Goal: Task Accomplishment & Management: Use online tool/utility

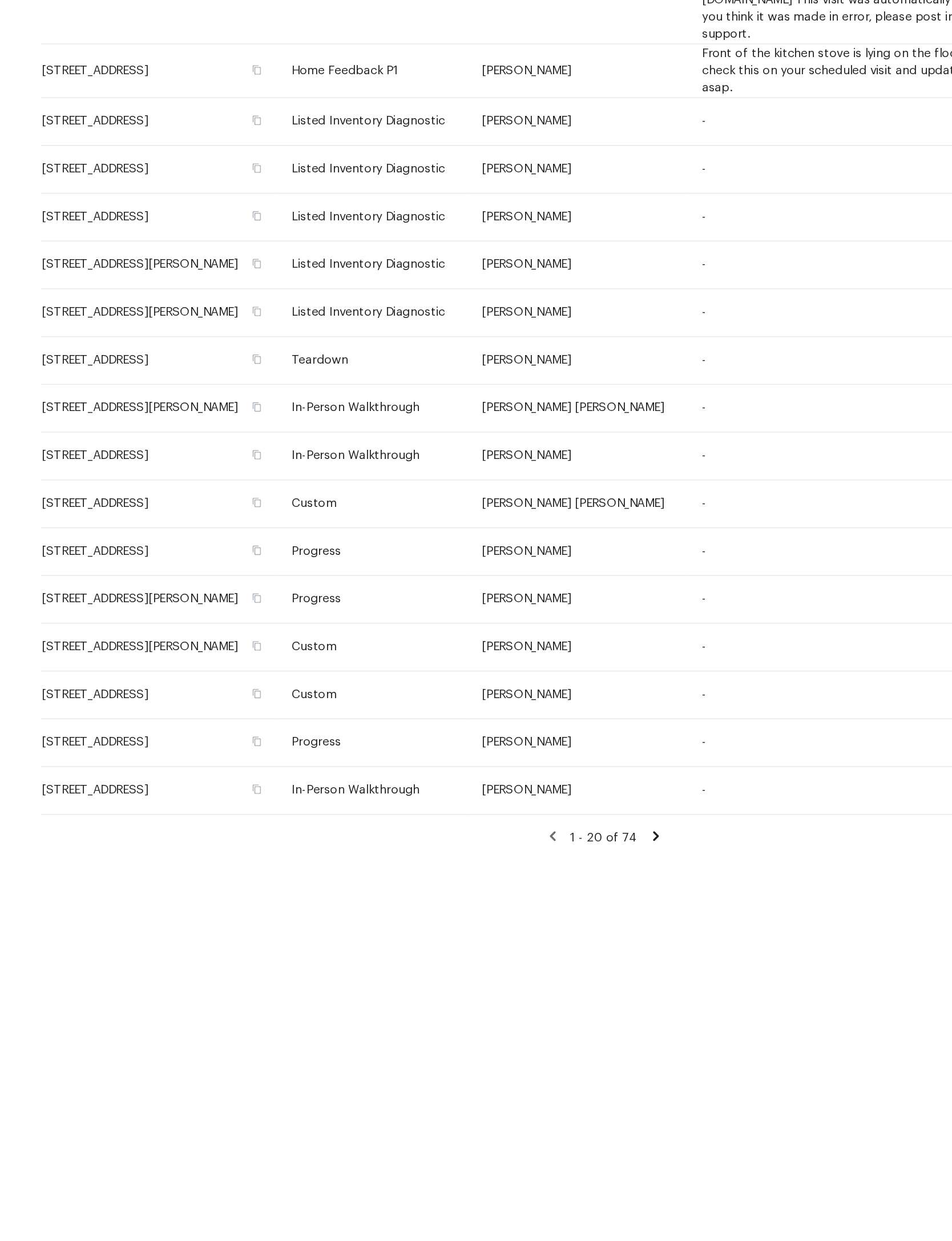
scroll to position [410, 158]
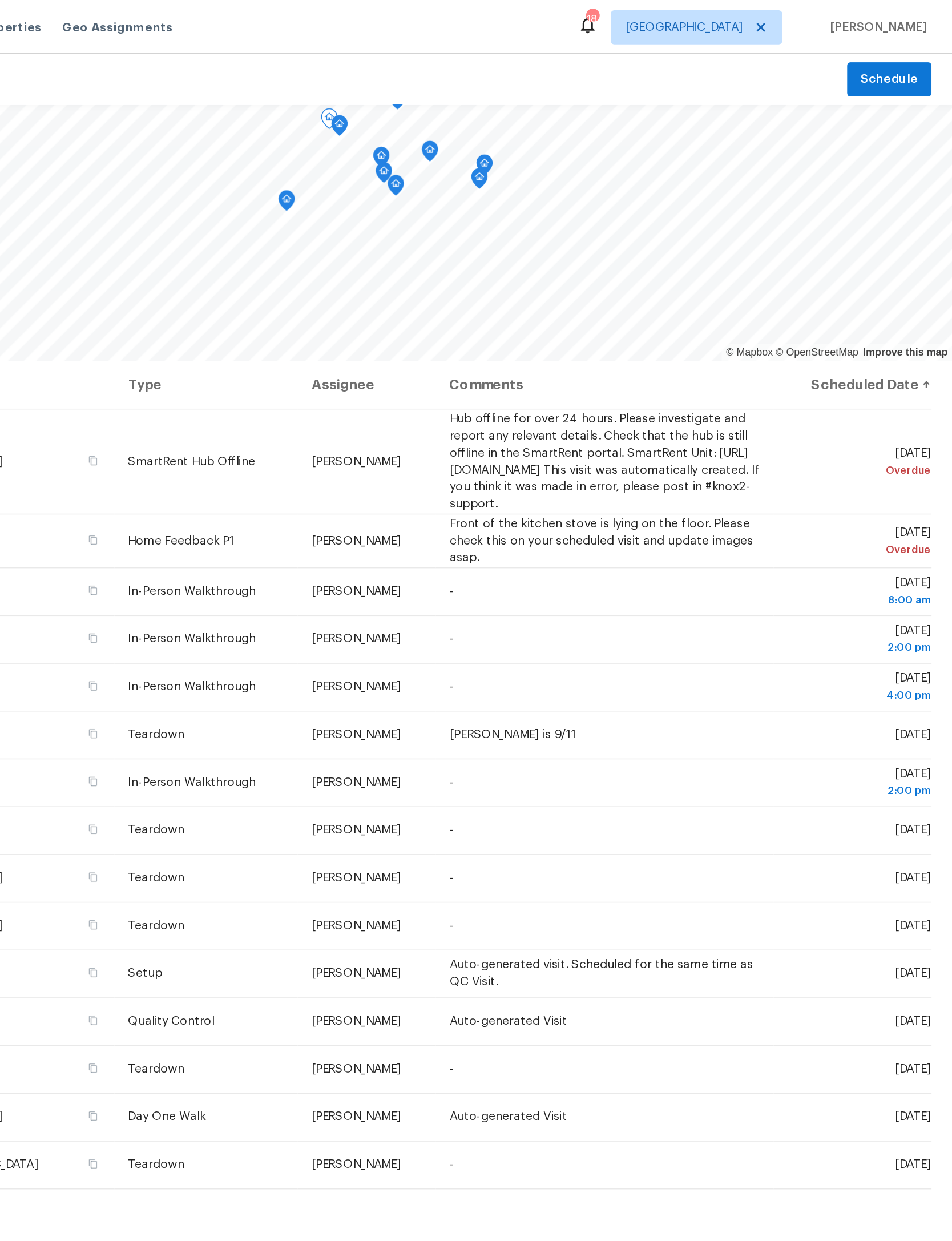
click at [0, 0] on span at bounding box center [0, 0] width 0 height 0
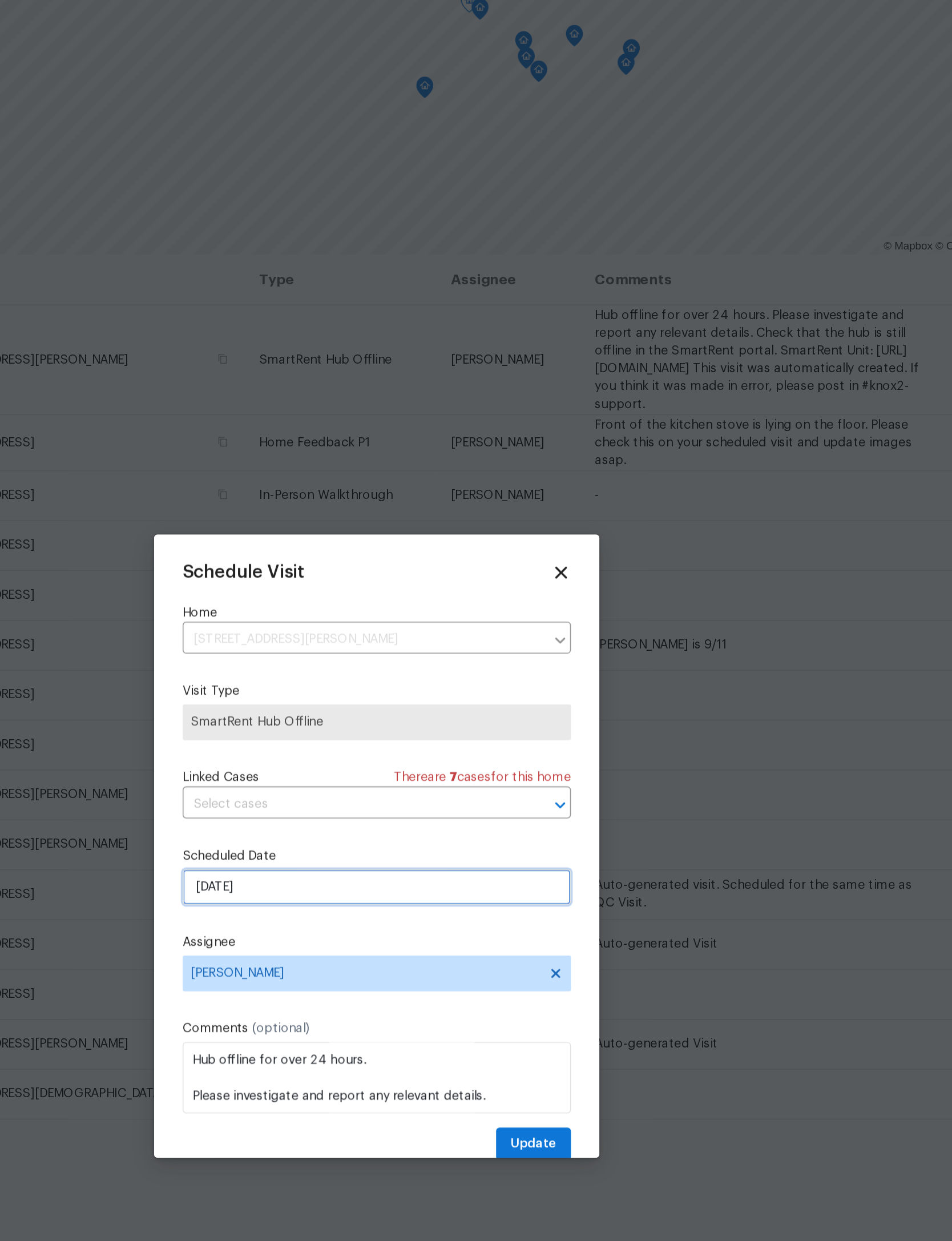
click at [352, 635] on input "[DATE]" at bounding box center [476, 647] width 249 height 23
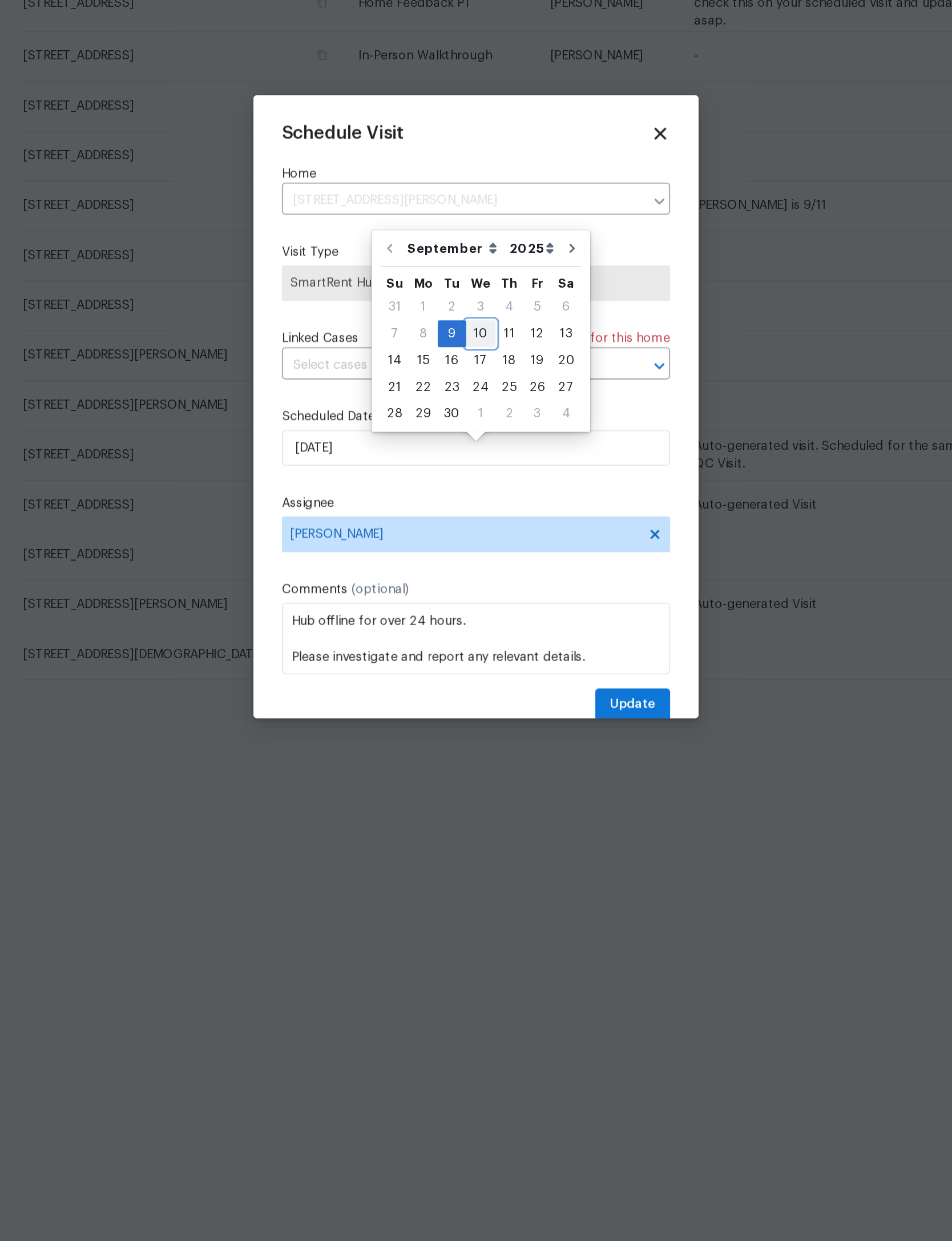
click at [470, 566] on div "10" at bounding box center [479, 574] width 19 height 16
type input "[DATE]"
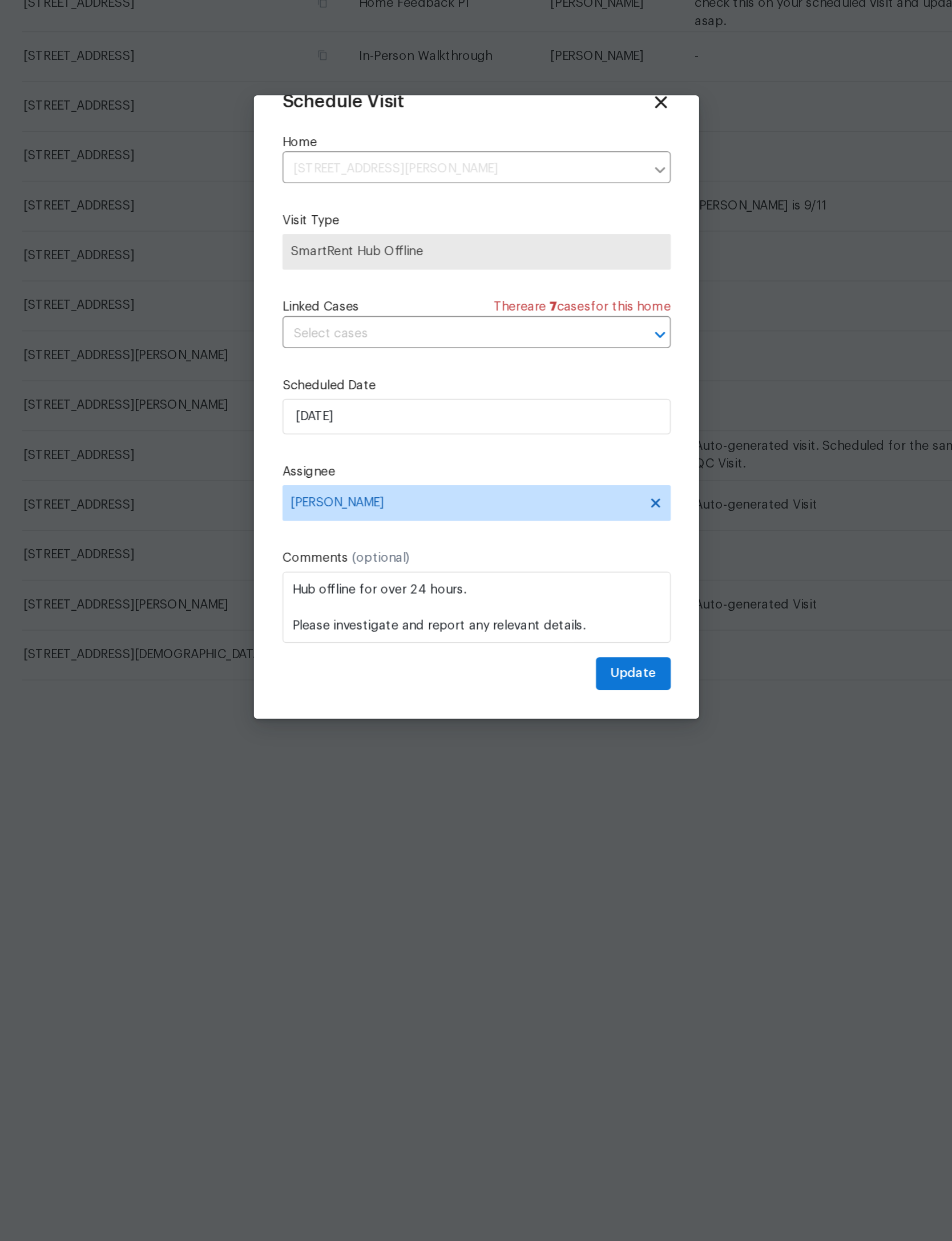
scroll to position [38, 0]
click at [562, 784] on span "Update" at bounding box center [577, 791] width 30 height 14
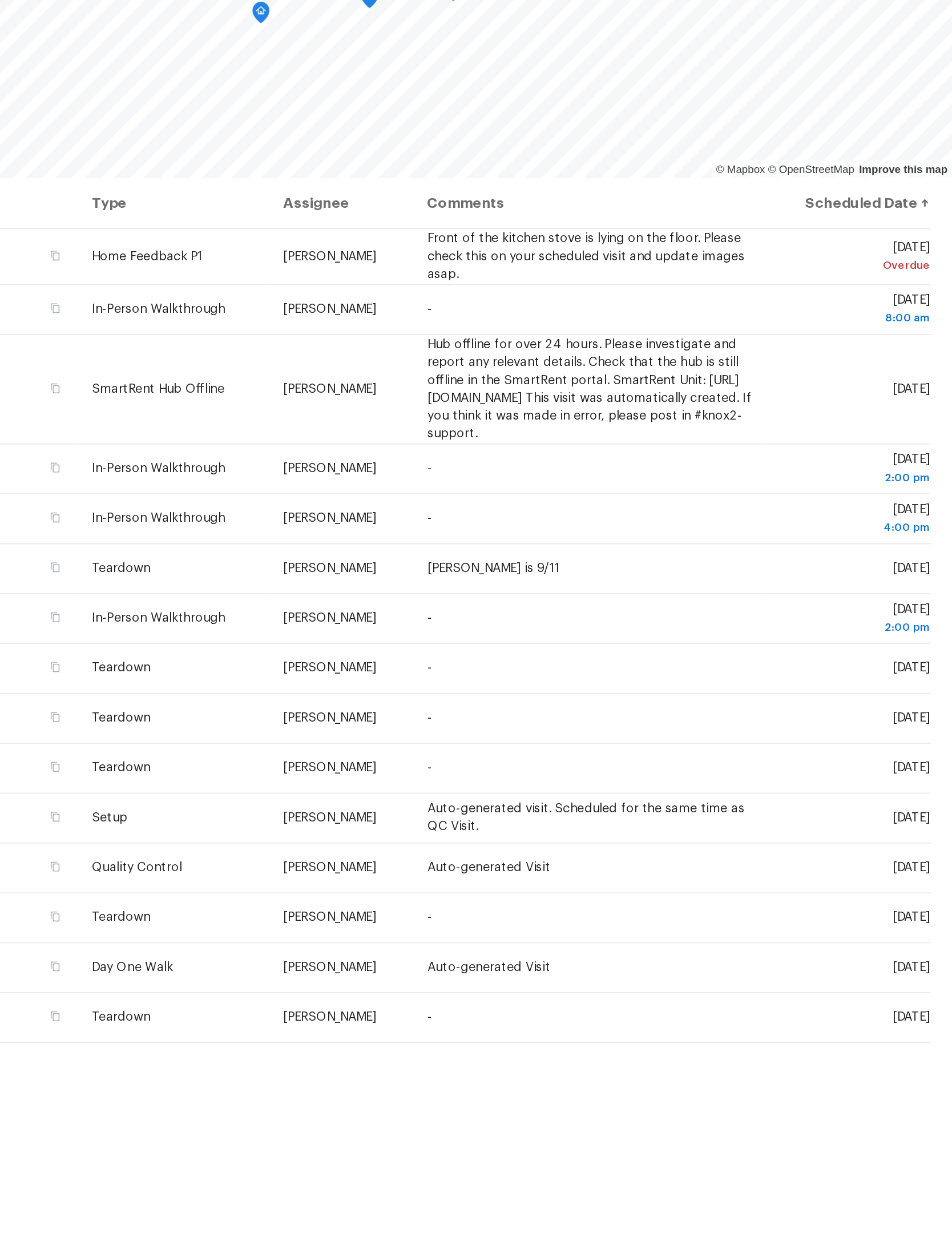
click at [0, 0] on icon at bounding box center [0, 0] width 0 height 0
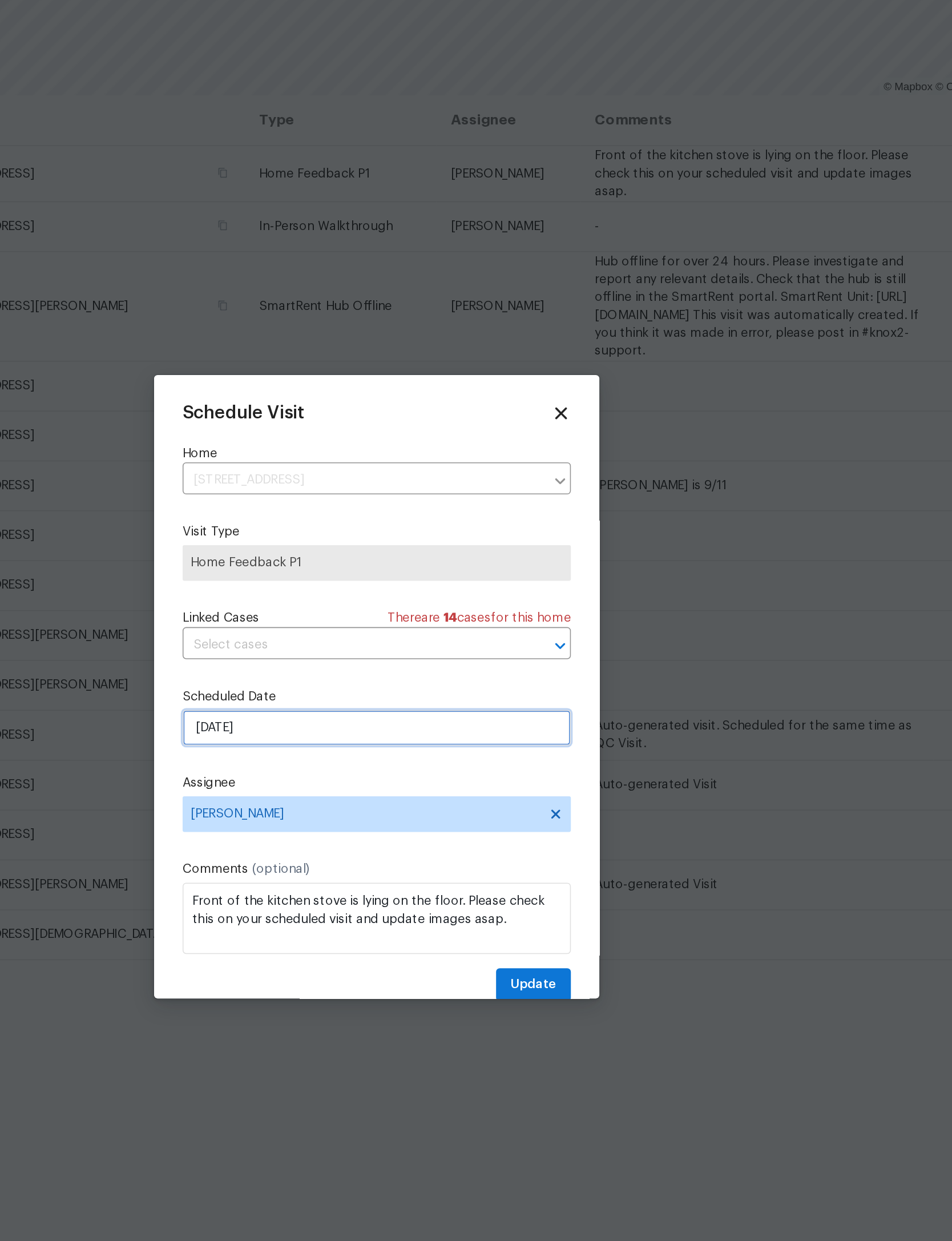
click at [352, 635] on input "[DATE]" at bounding box center [476, 647] width 249 height 23
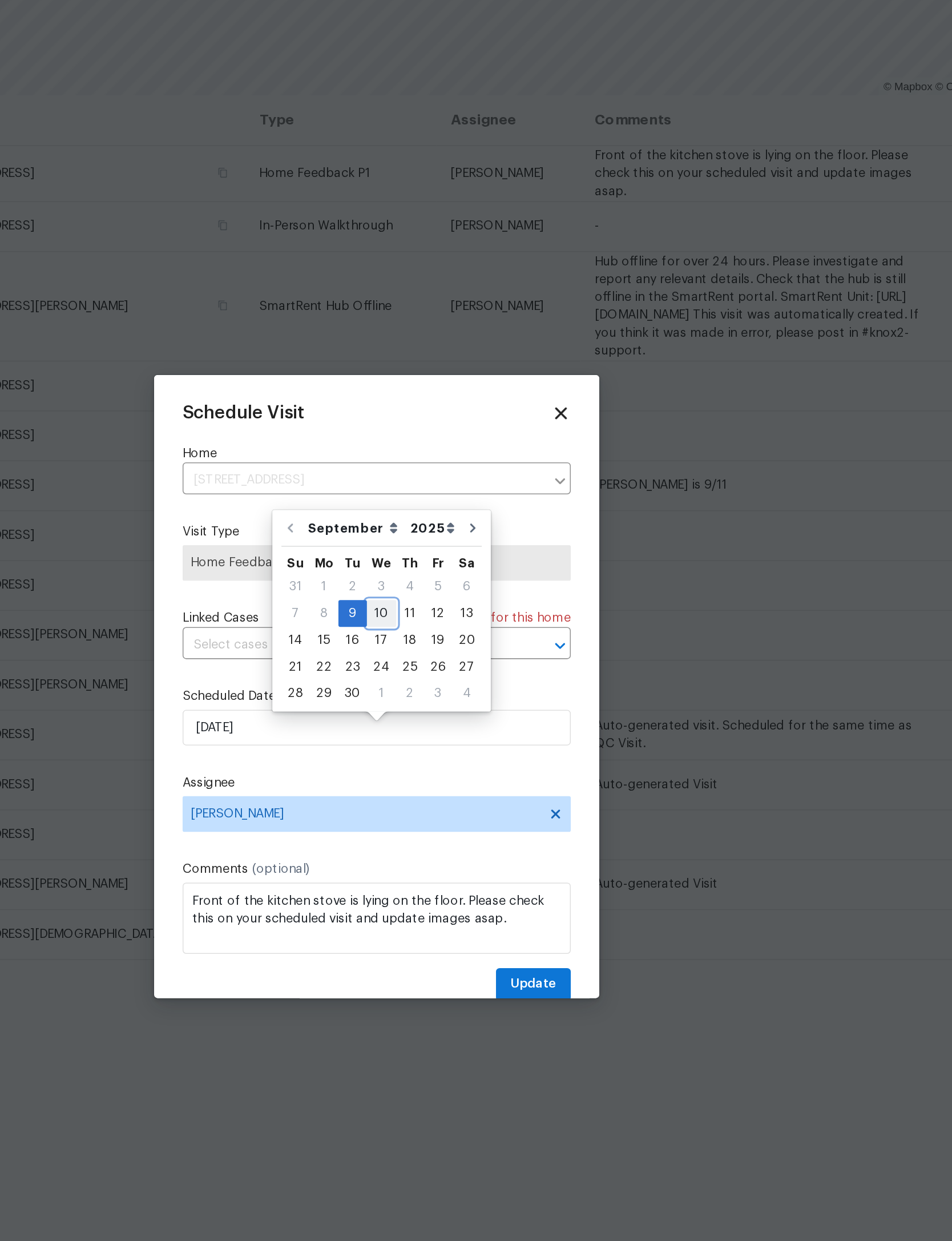
click at [470, 566] on div "10" at bounding box center [479, 574] width 19 height 16
type input "[DATE]"
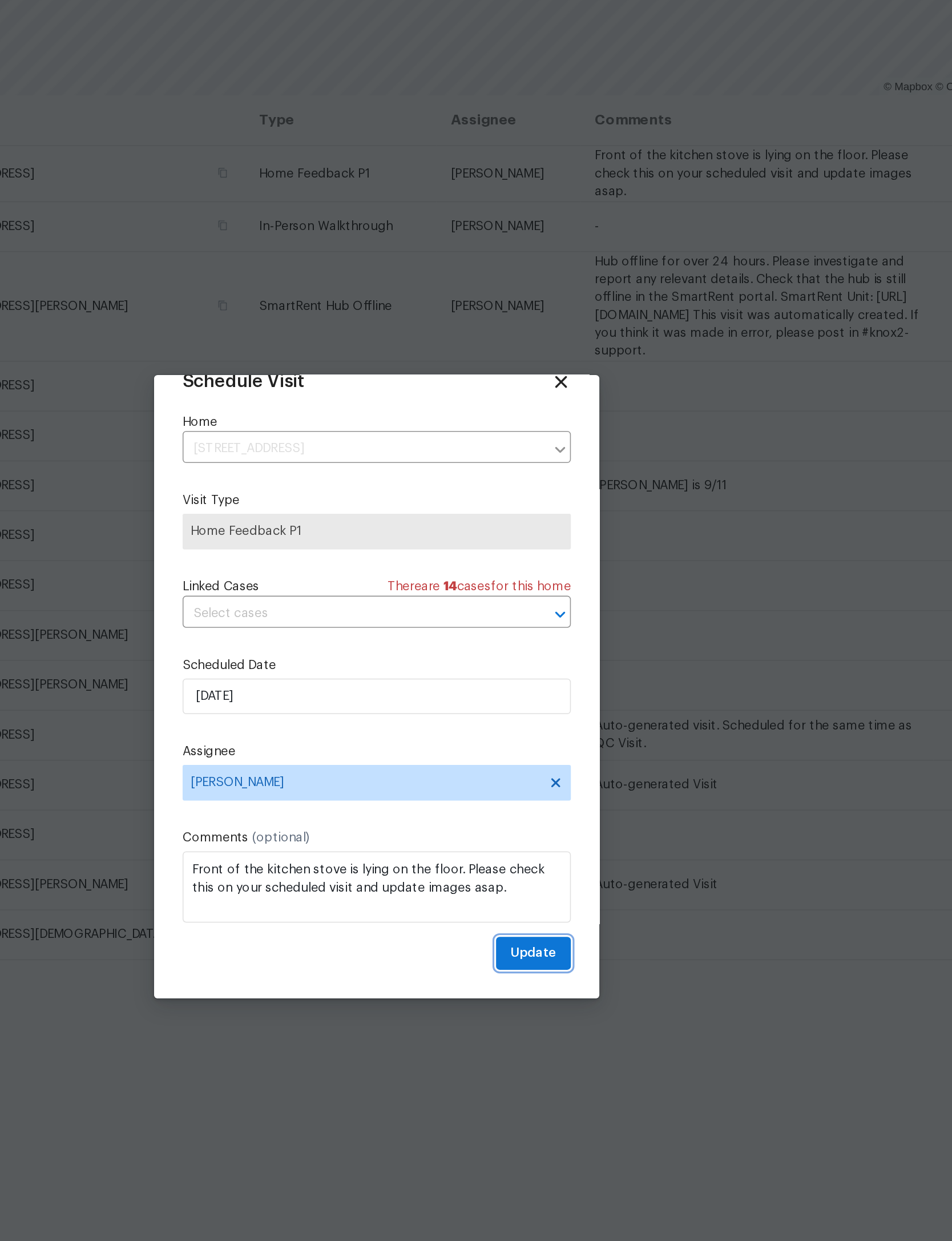
click at [562, 784] on span "Update" at bounding box center [577, 791] width 30 height 14
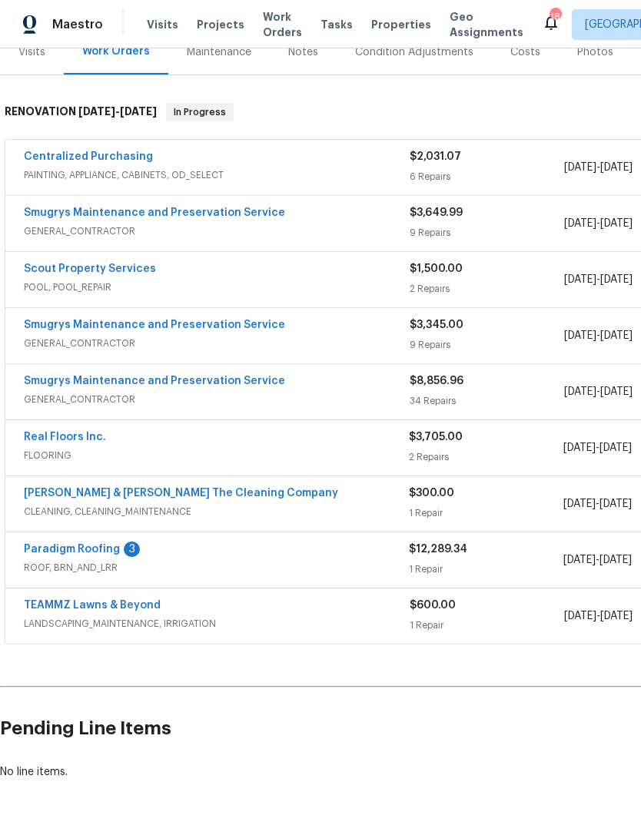
scroll to position [203, 0]
click at [89, 545] on link "Paradigm Roofing" at bounding box center [72, 550] width 96 height 11
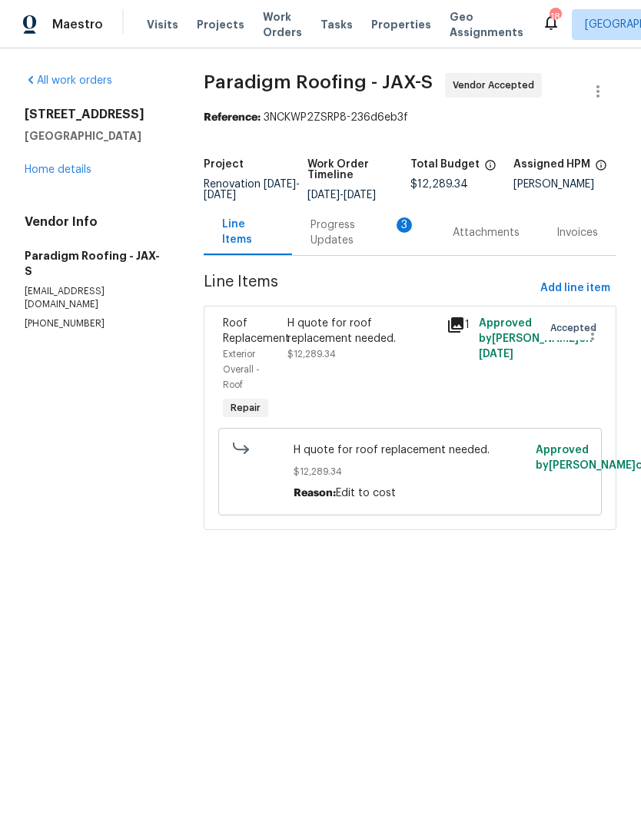
click at [349, 240] on div "Progress Updates 3" at bounding box center [362, 232] width 105 height 31
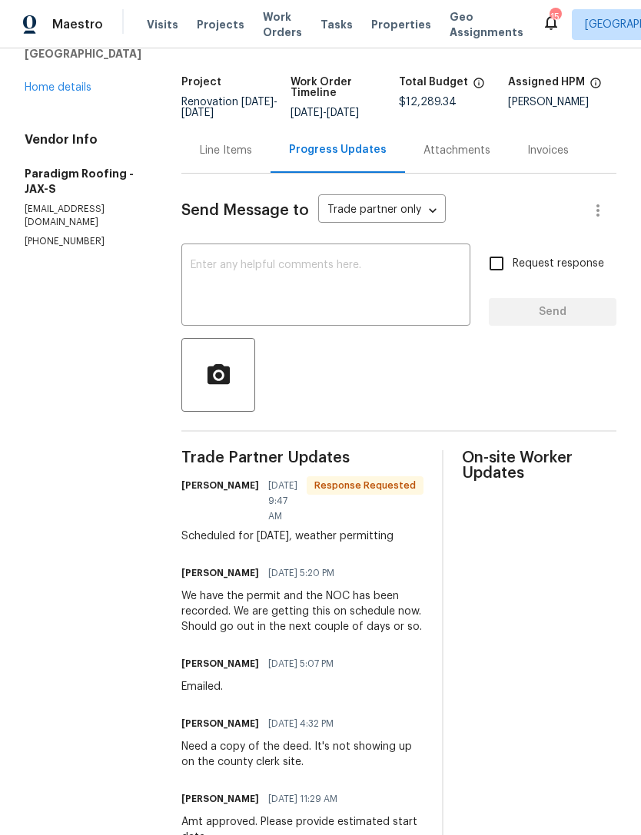
scroll to position [83, 0]
click at [392, 269] on textarea at bounding box center [326, 286] width 270 height 54
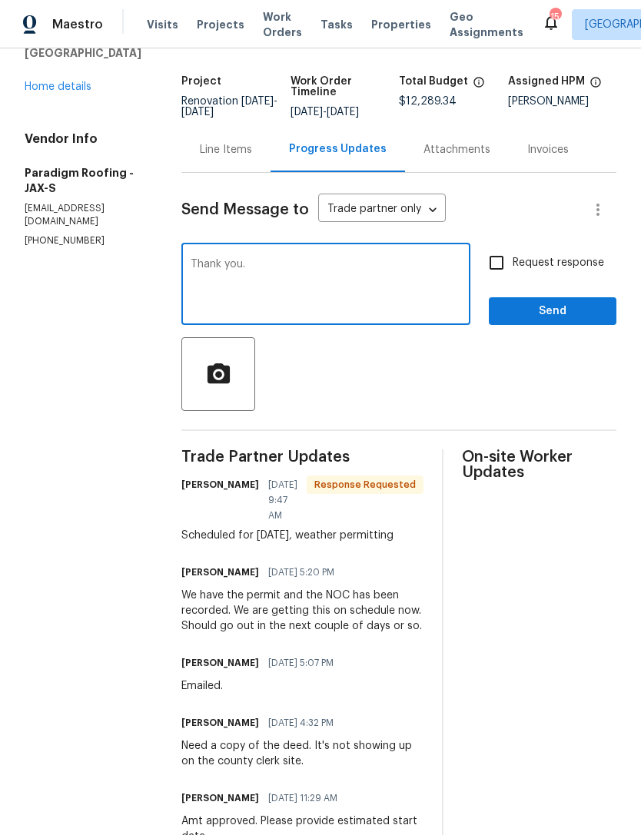
type textarea "Thank you."
click at [578, 313] on span "Send" at bounding box center [552, 311] width 103 height 19
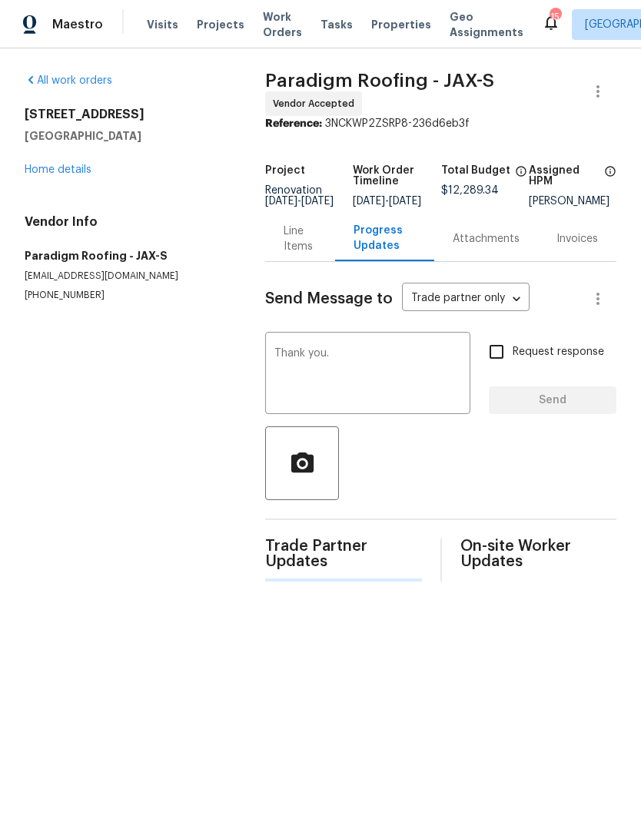
scroll to position [0, 0]
click at [45, 174] on link "Home details" at bounding box center [58, 169] width 67 height 11
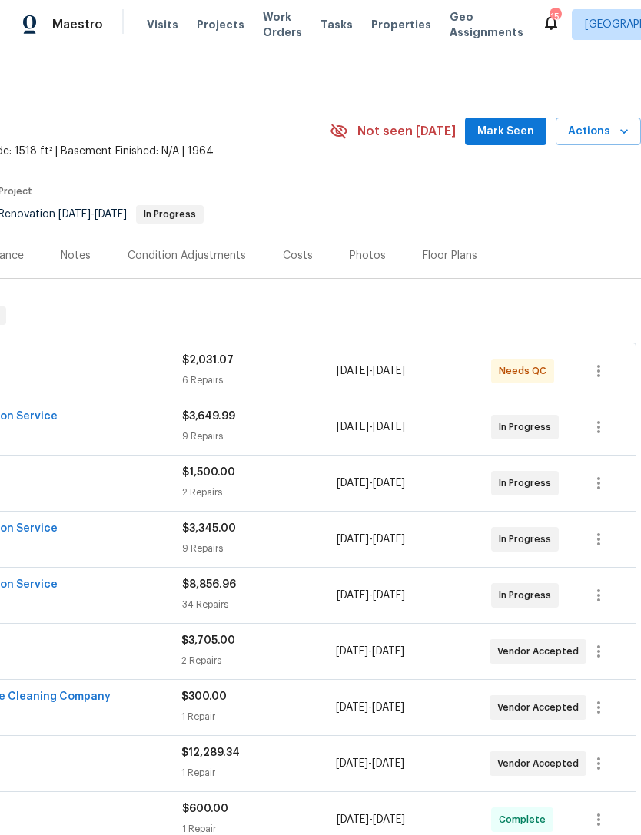
scroll to position [0, 227]
click at [626, 126] on icon "button" at bounding box center [623, 131] width 15 height 15
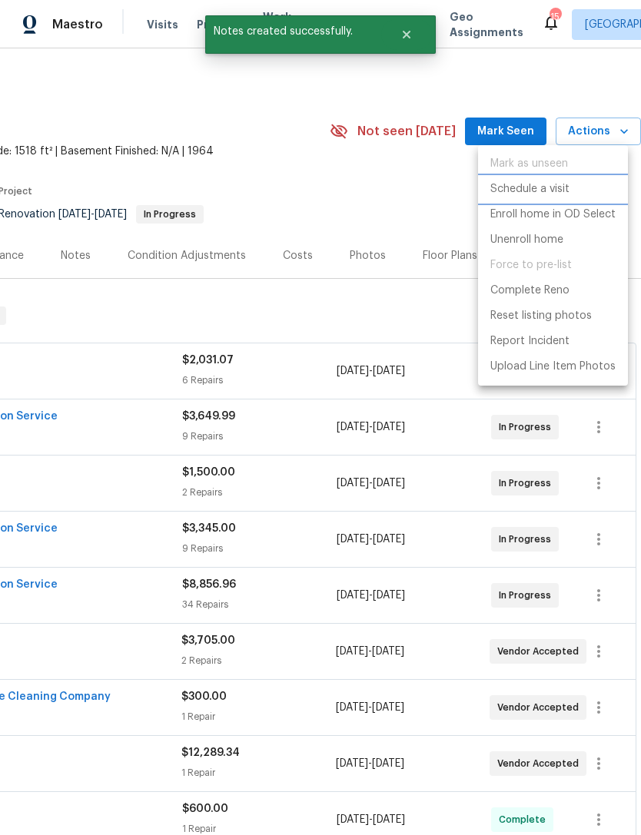
click at [550, 191] on p "Schedule a visit" at bounding box center [529, 189] width 79 height 16
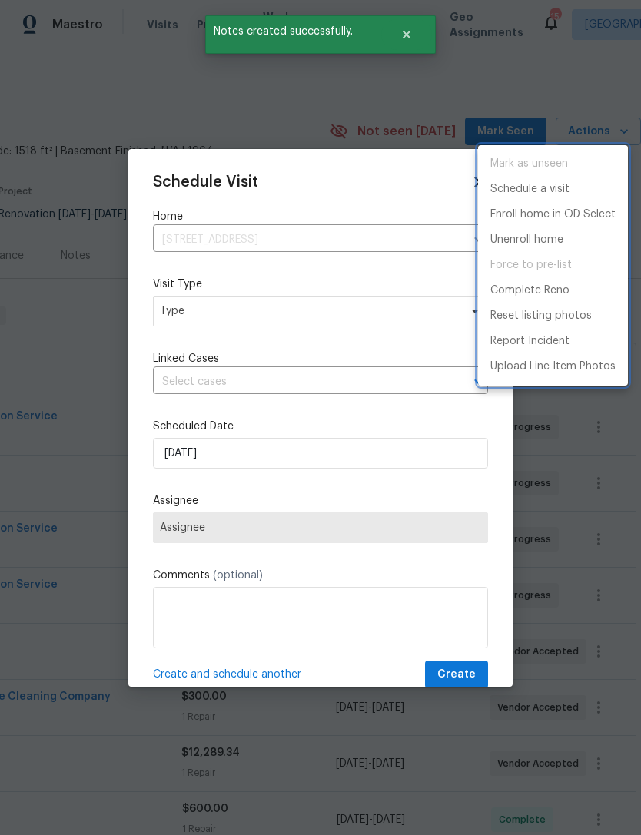
click at [355, 313] on div at bounding box center [320, 417] width 641 height 835
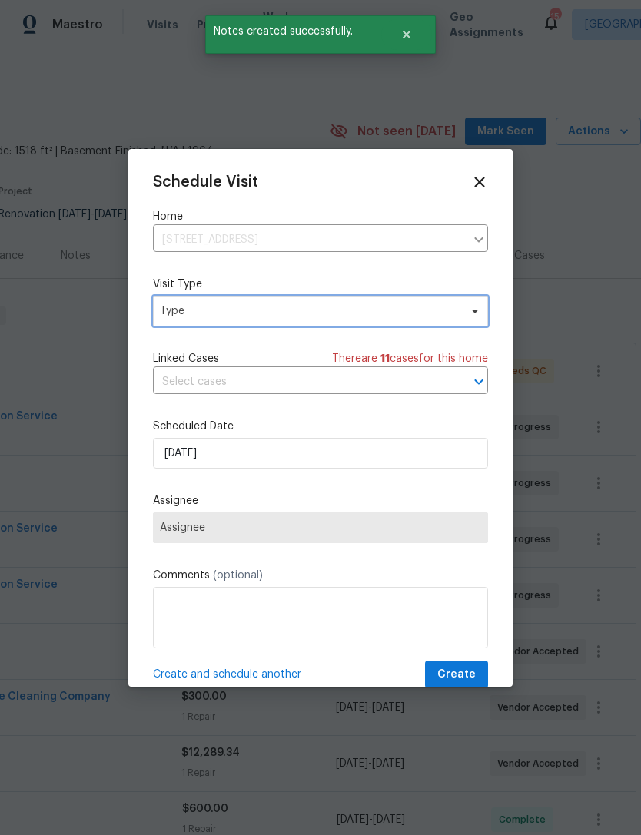
click at [386, 297] on span "Type" at bounding box center [320, 311] width 335 height 31
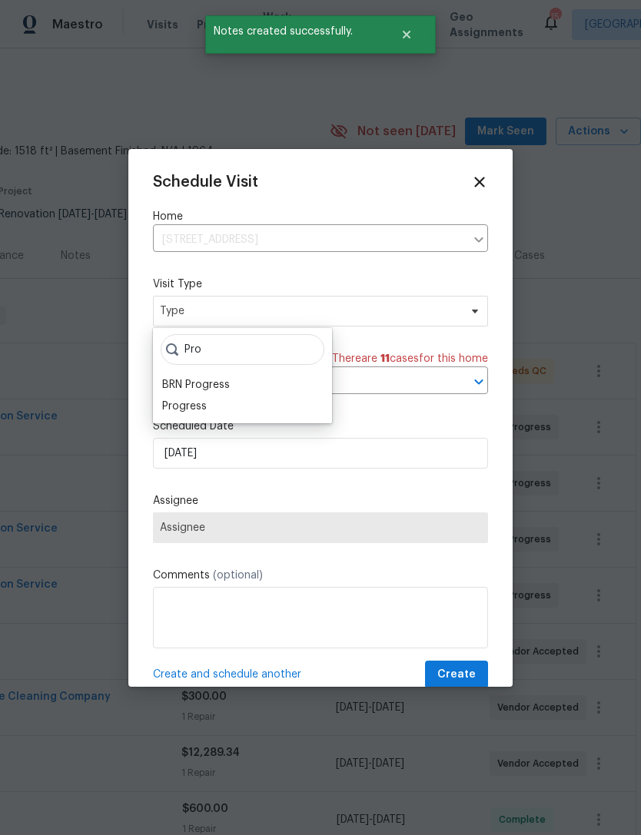
type input "Pro"
click at [194, 407] on div "Progress" at bounding box center [184, 406] width 45 height 15
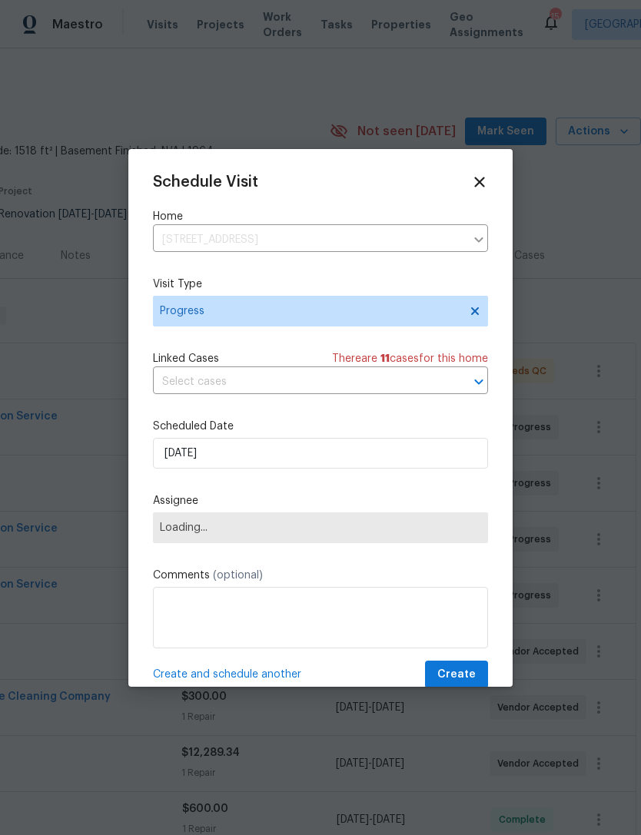
click at [316, 538] on span "Loading..." at bounding box center [320, 527] width 335 height 31
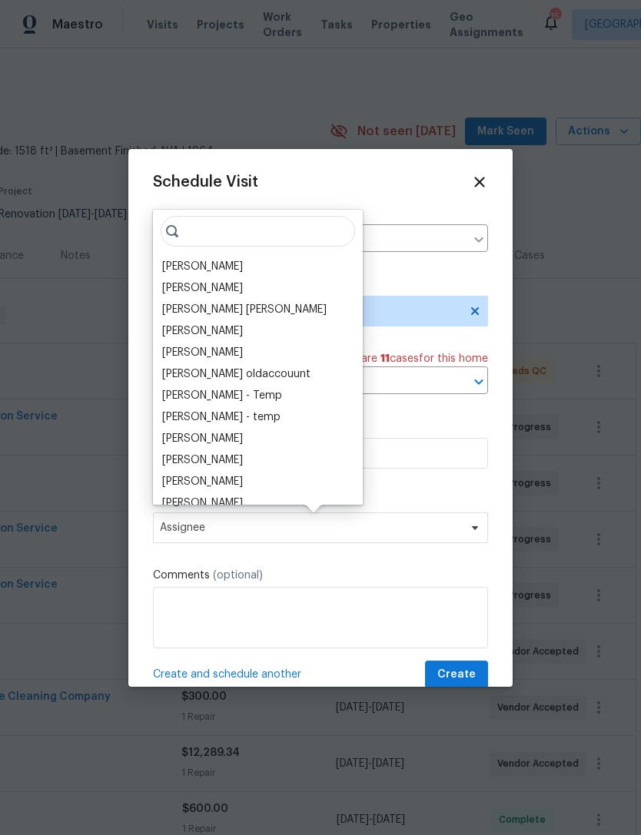
click at [287, 236] on input "search" at bounding box center [258, 231] width 194 height 31
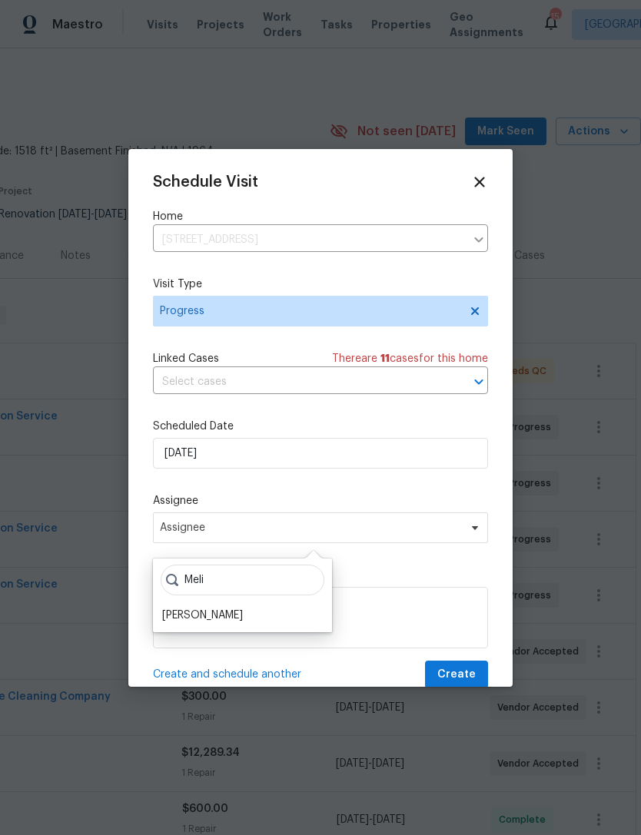
scroll to position [32, 0]
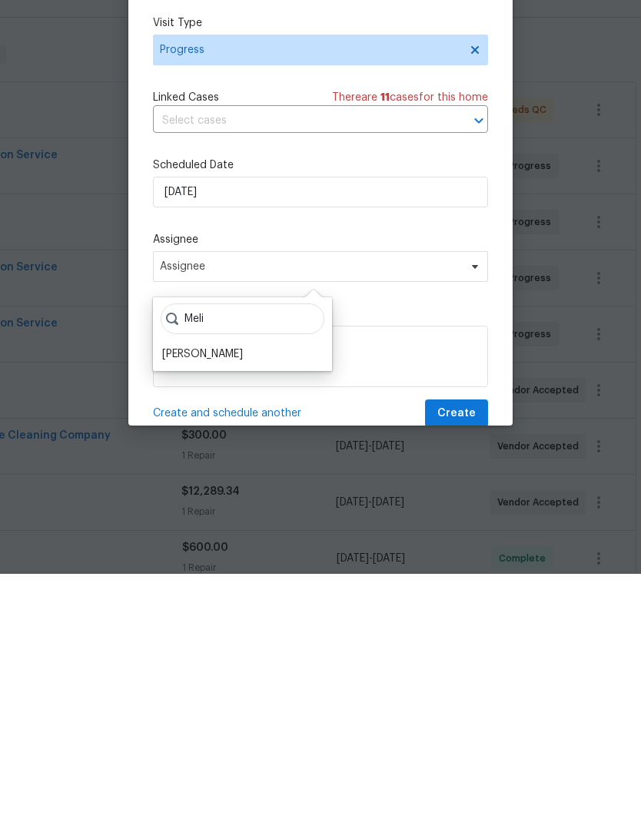
type input "Meli"
click at [238, 608] on div "[PERSON_NAME]" at bounding box center [202, 615] width 81 height 15
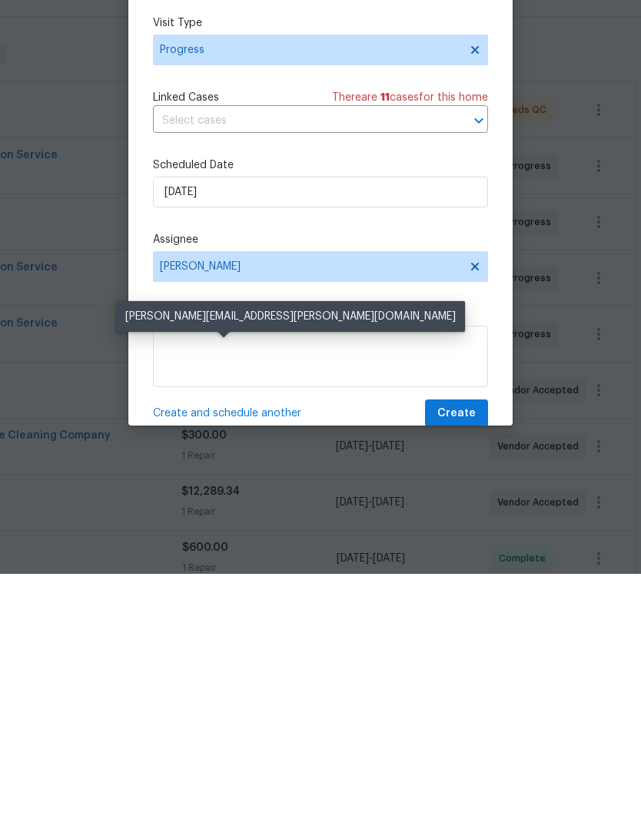
scroll to position [49, 0]
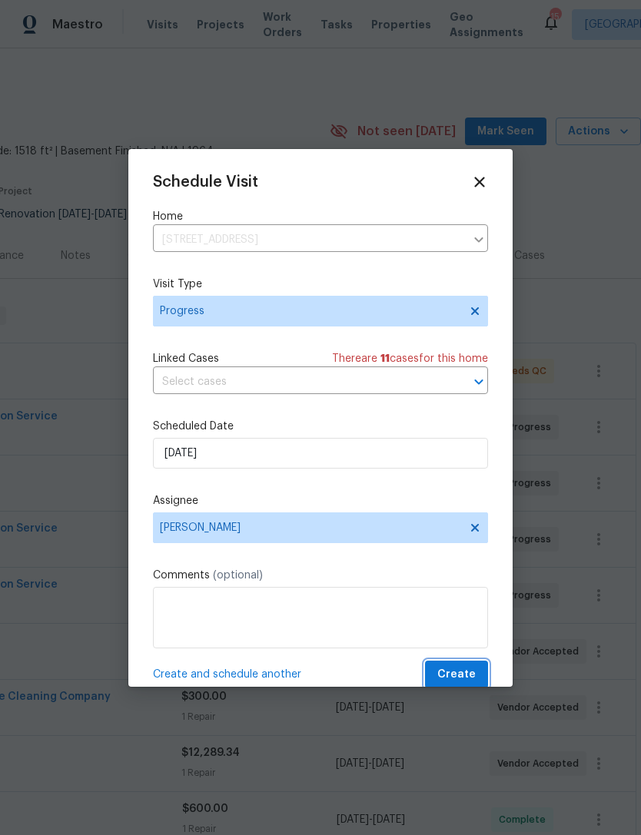
click at [465, 671] on span "Create" at bounding box center [456, 674] width 38 height 19
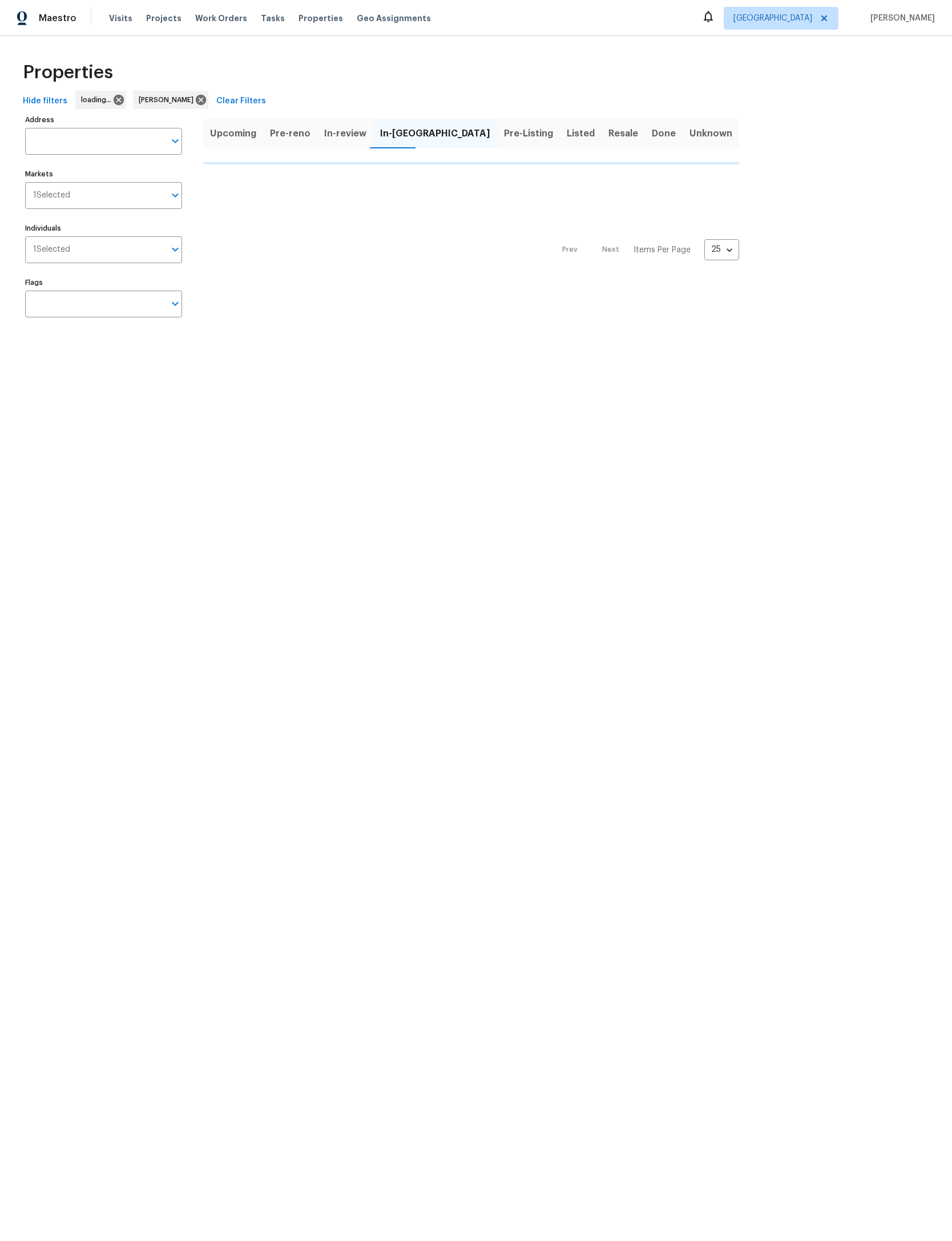
scroll to position [8, 187]
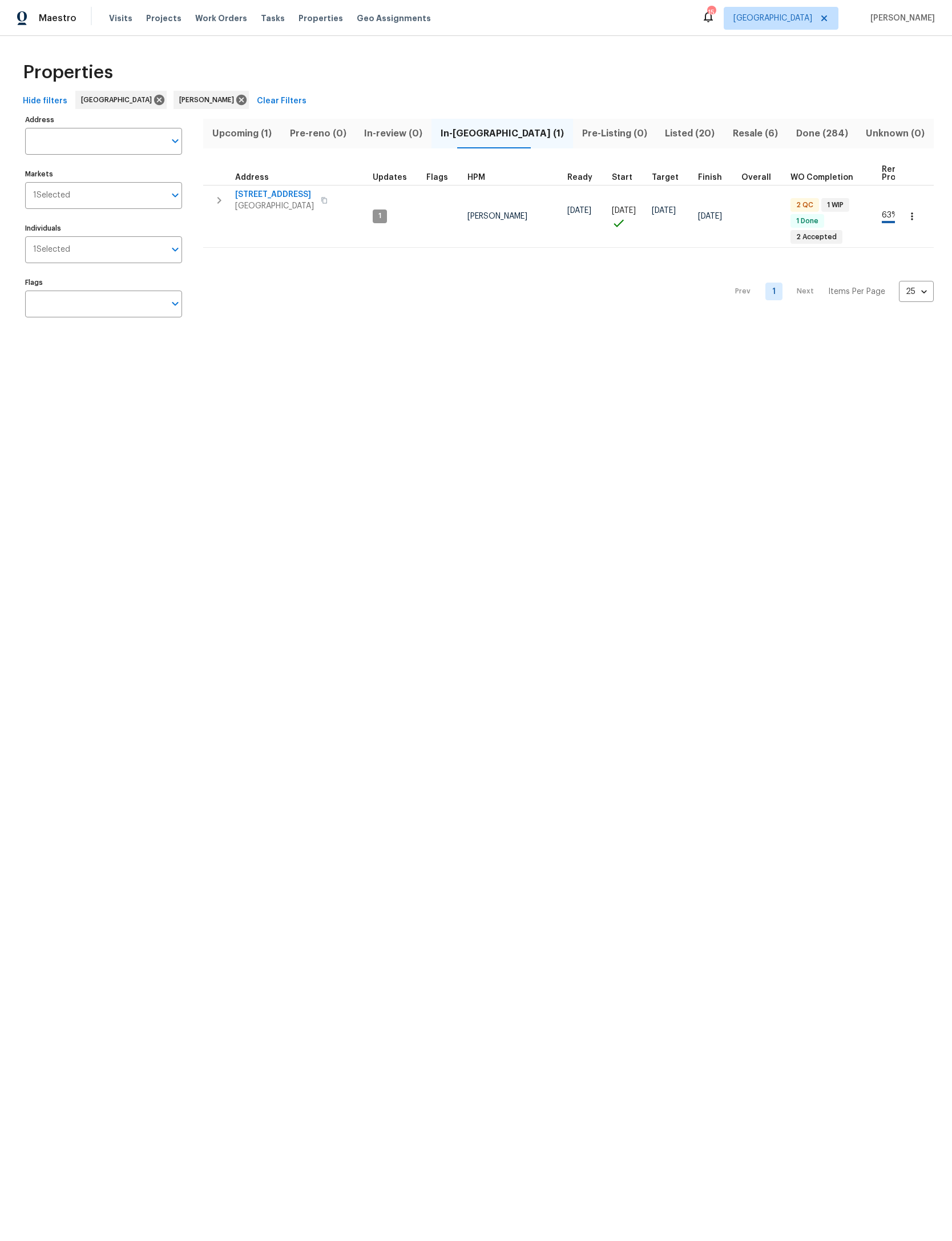
click at [210, 200] on button "button" at bounding box center [219, 200] width 23 height 23
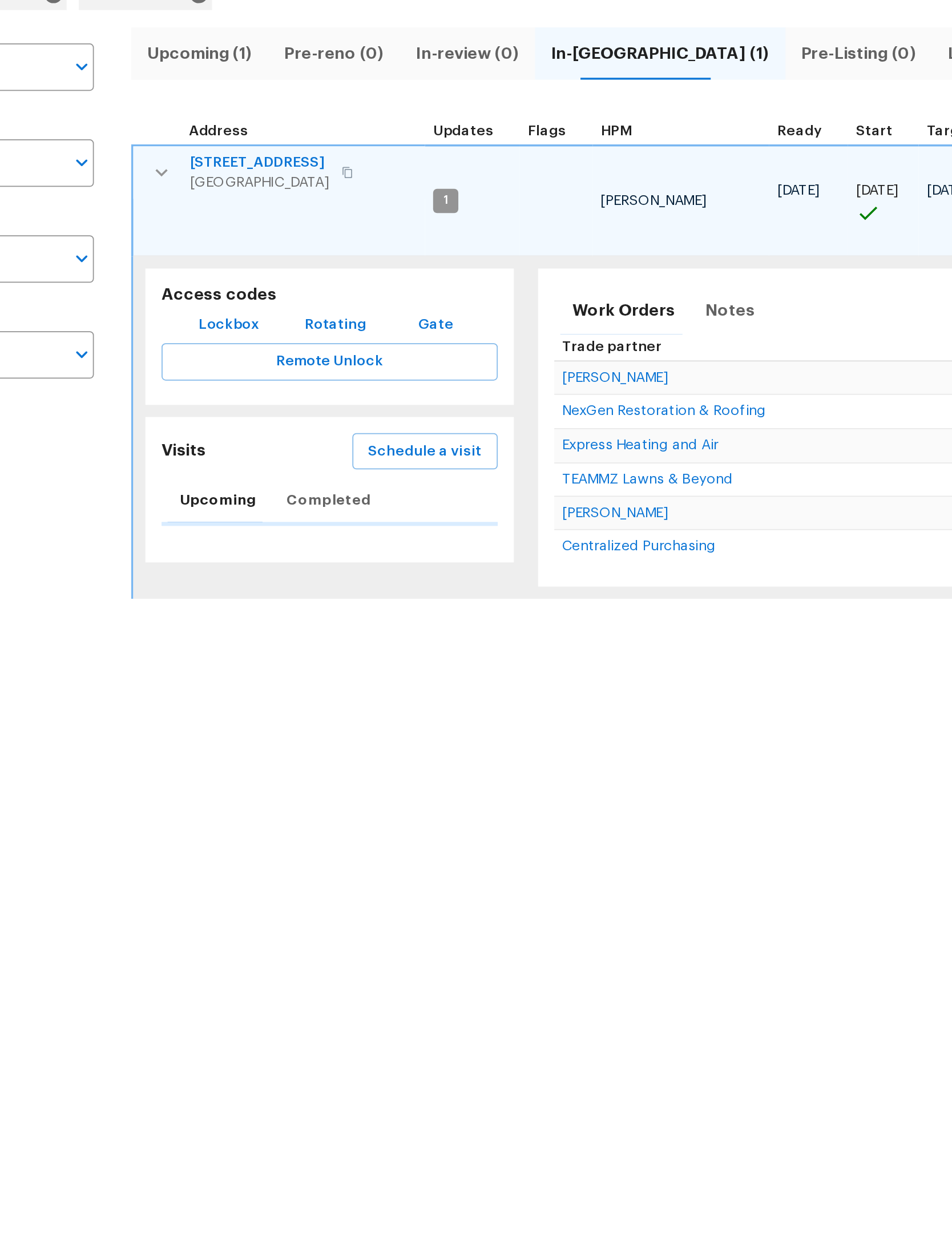
click at [337, 351] on span "Schedule a visit" at bounding box center [369, 358] width 64 height 14
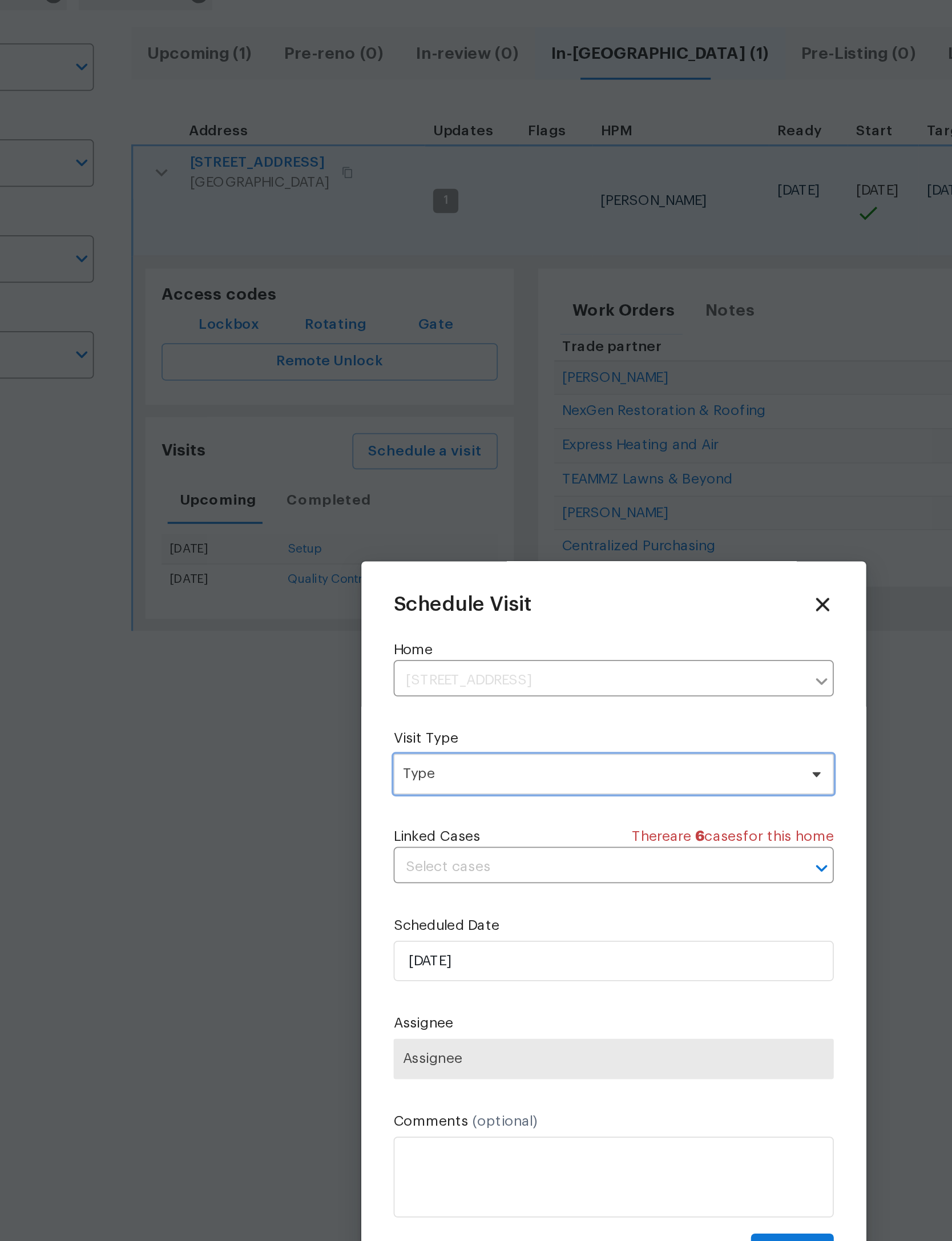
click at [386, 530] on span "Type" at bounding box center [476, 541] width 249 height 23
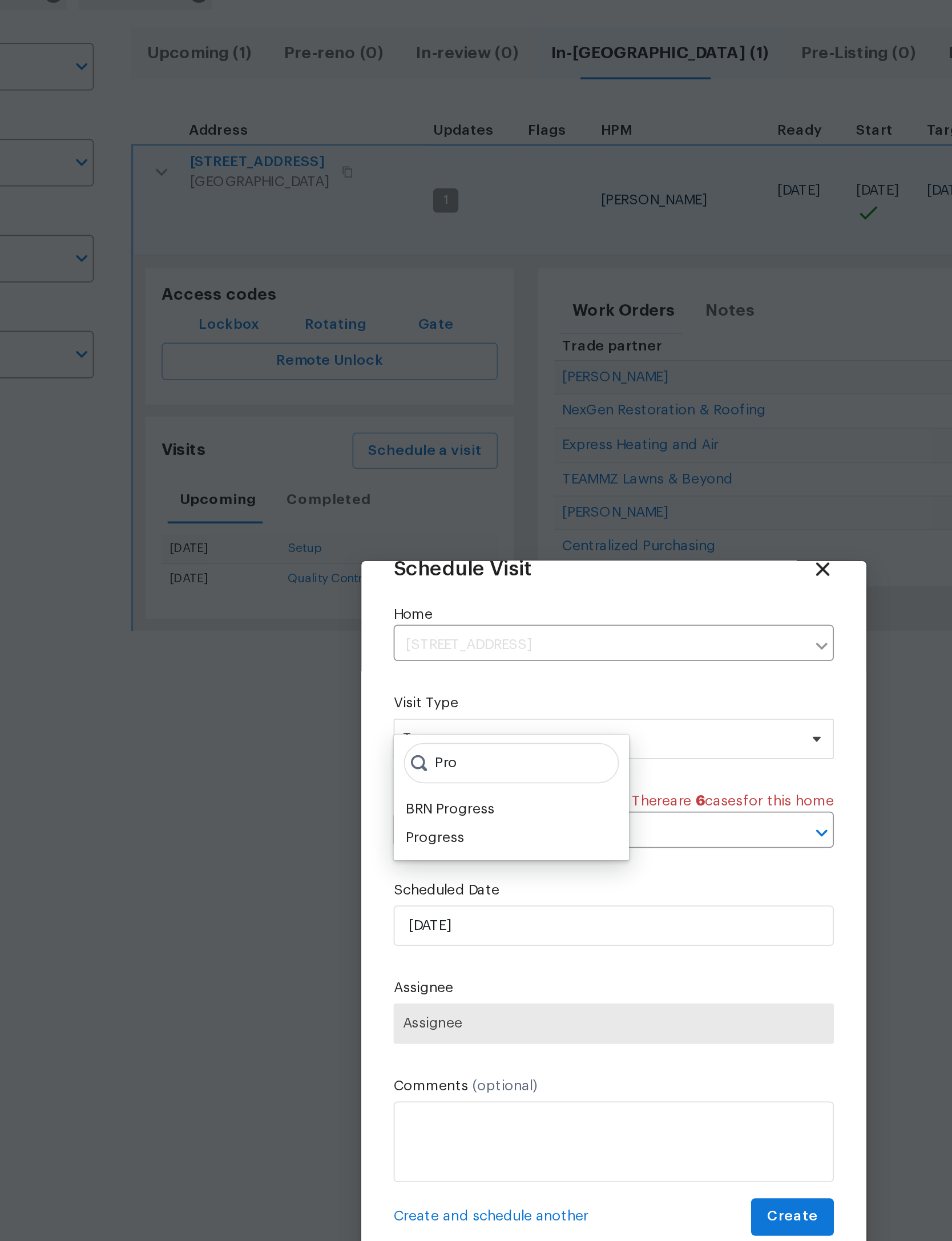
scroll to position [38, 0]
type input "Pro"
click at [358, 572] on div "Progress" at bounding box center [375, 577] width 33 height 11
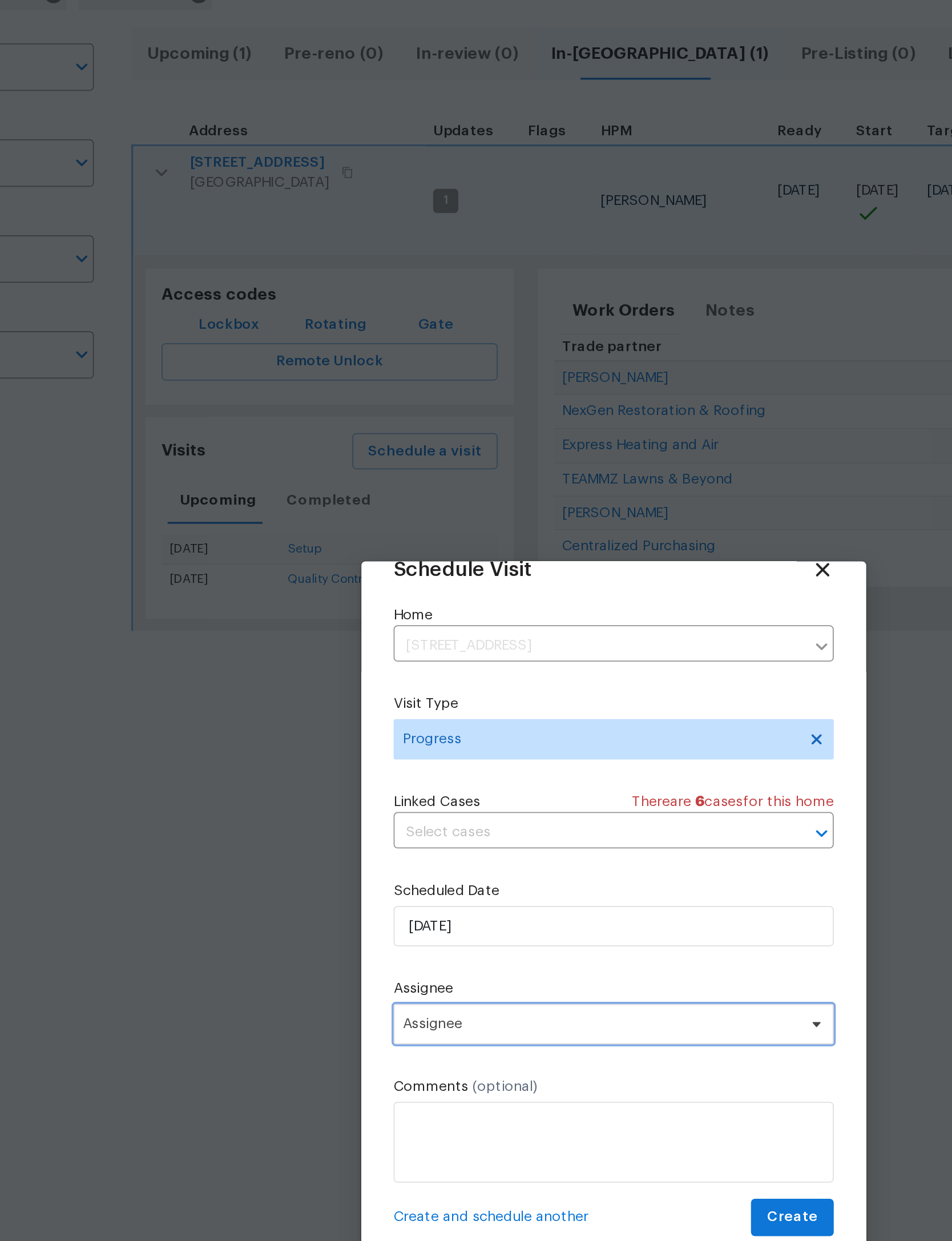
click at [357, 678] on span "Assignee" at bounding box center [468, 682] width 224 height 9
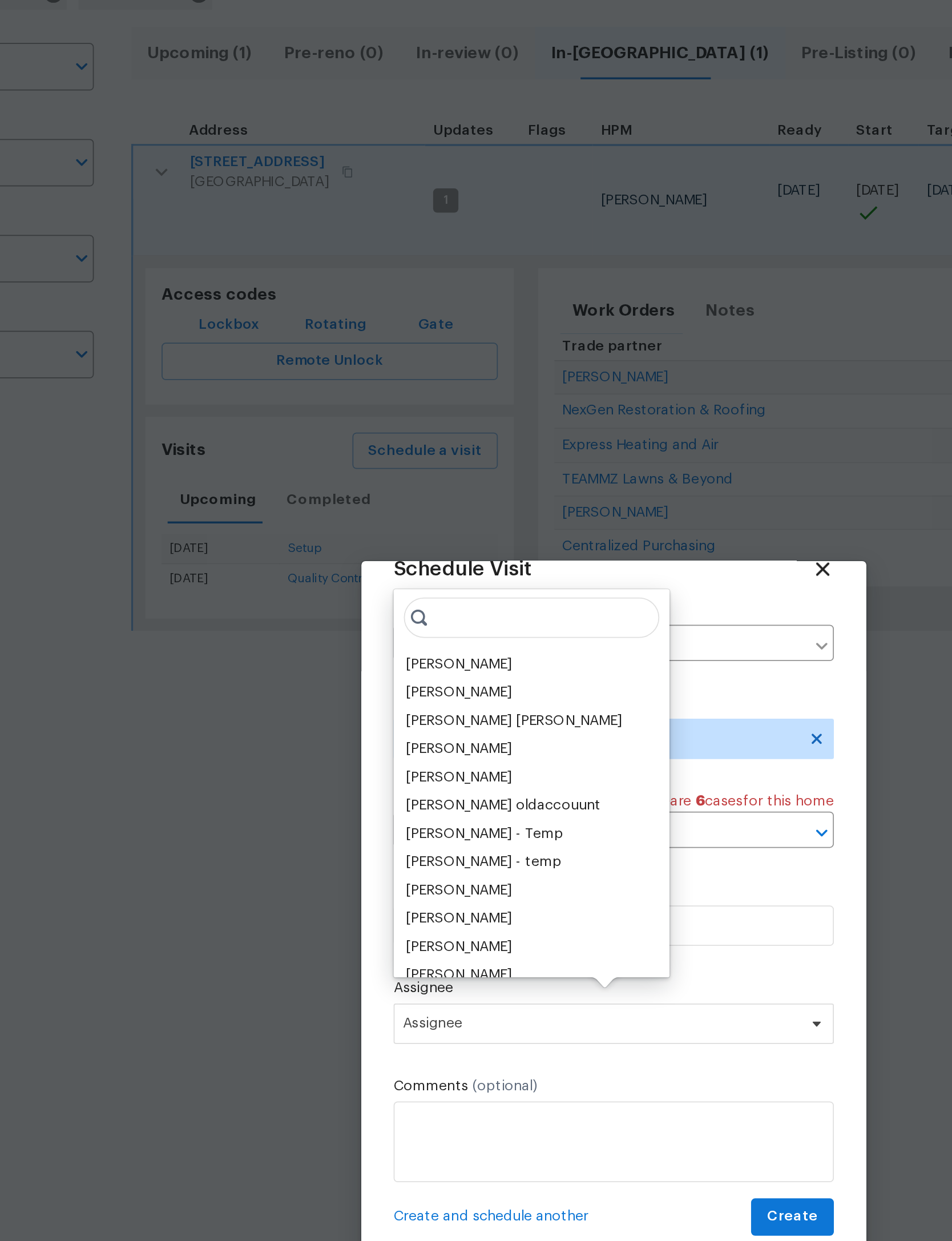
click at [355, 471] on div "[PERSON_NAME]" at bounding box center [430, 479] width 149 height 16
click at [358, 473] on div "[PERSON_NAME]" at bounding box center [388, 479] width 60 height 11
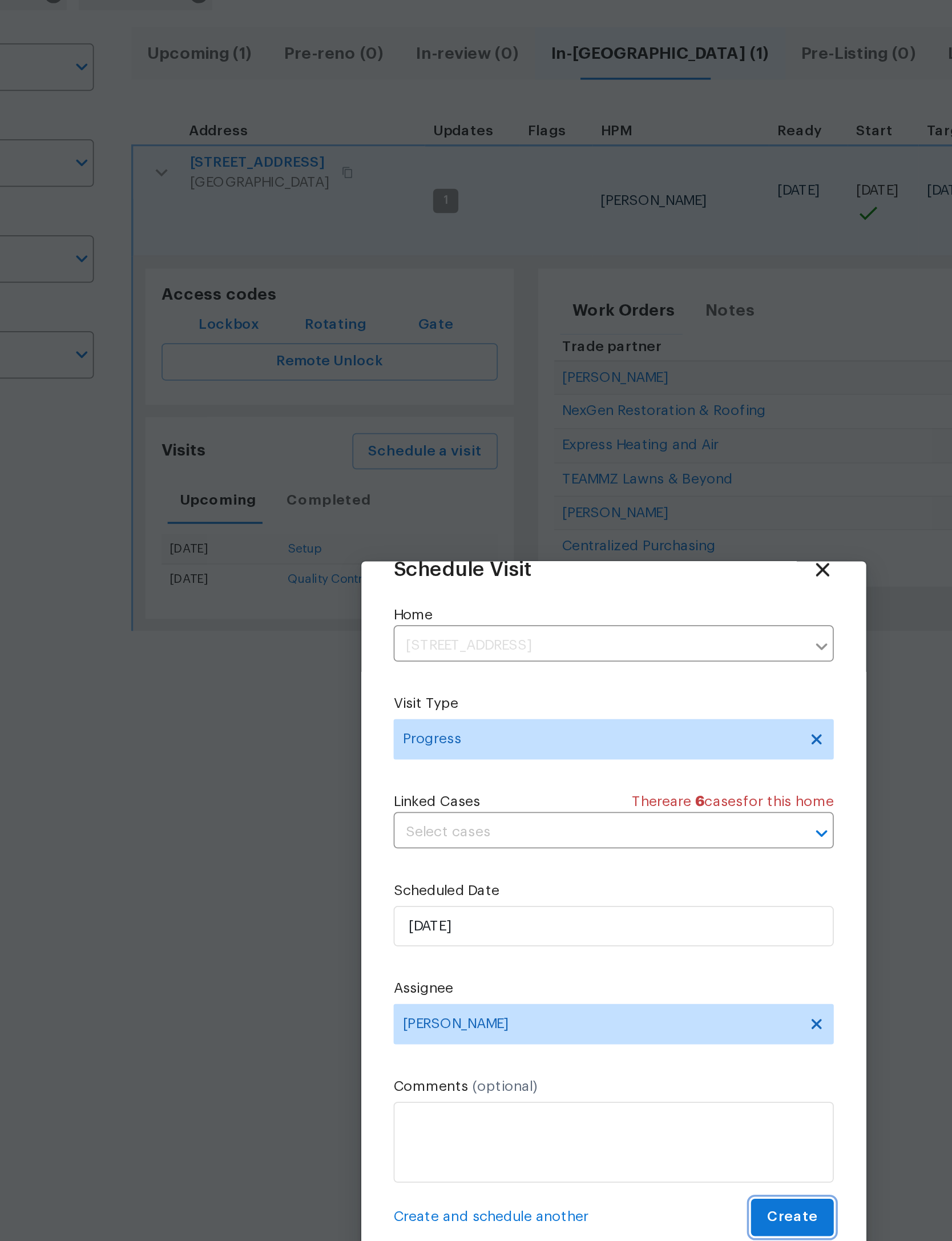
click at [563, 784] on span "Create" at bounding box center [577, 791] width 28 height 14
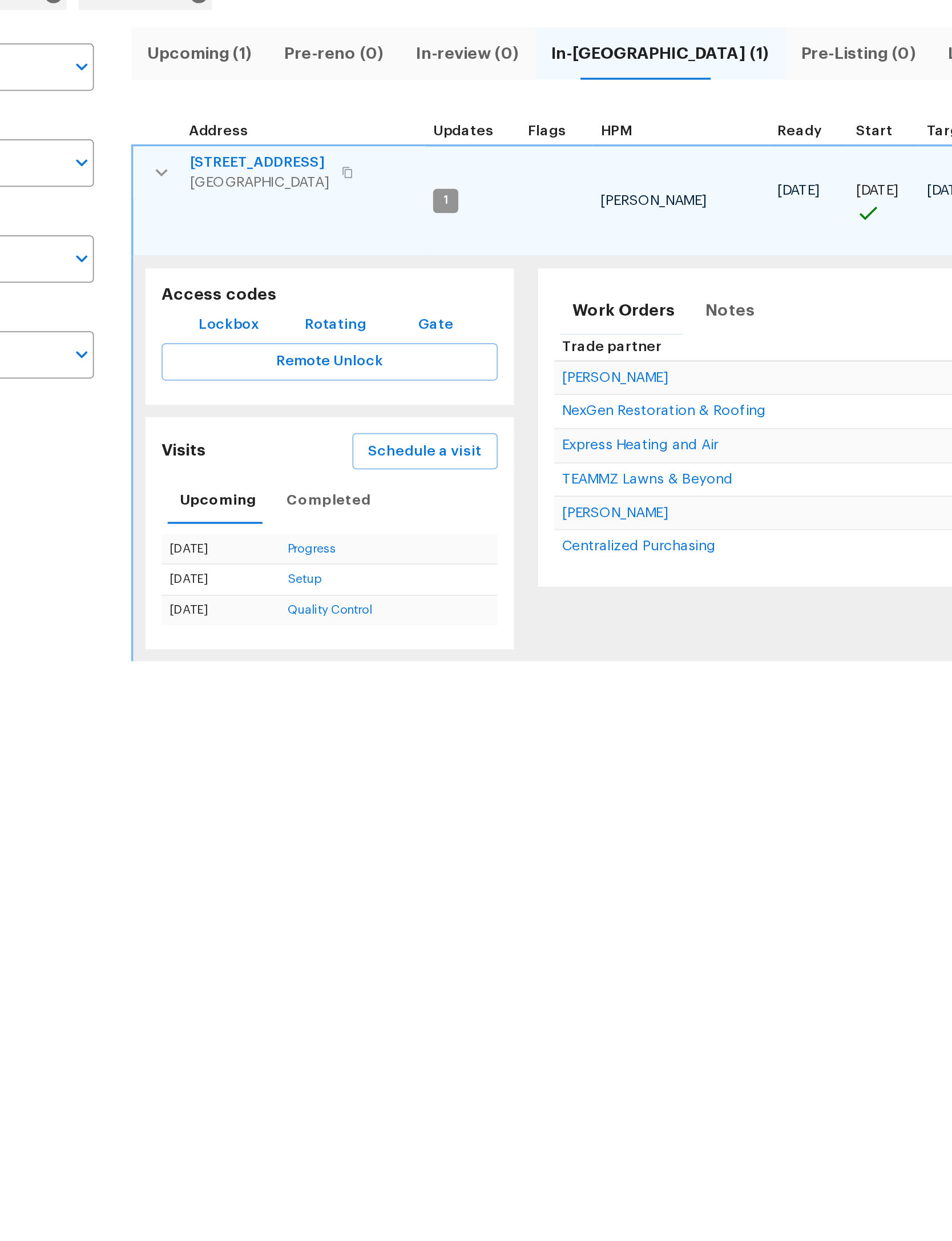
click at [213, 194] on icon "button" at bounding box center [220, 201] width 13 height 13
